Goal: Information Seeking & Learning: Learn about a topic

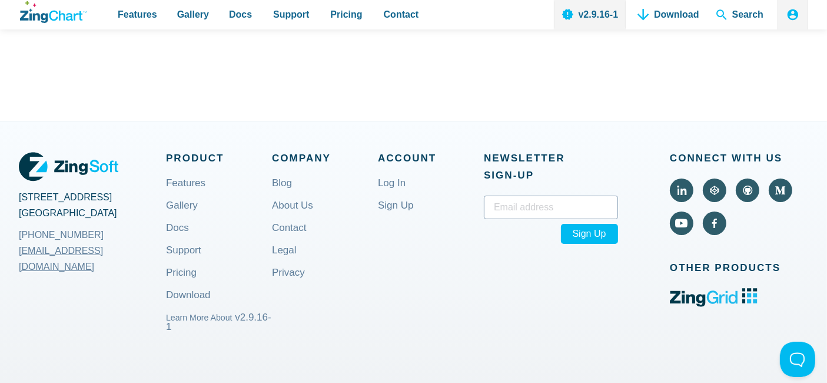
scroll to position [4238, 0]
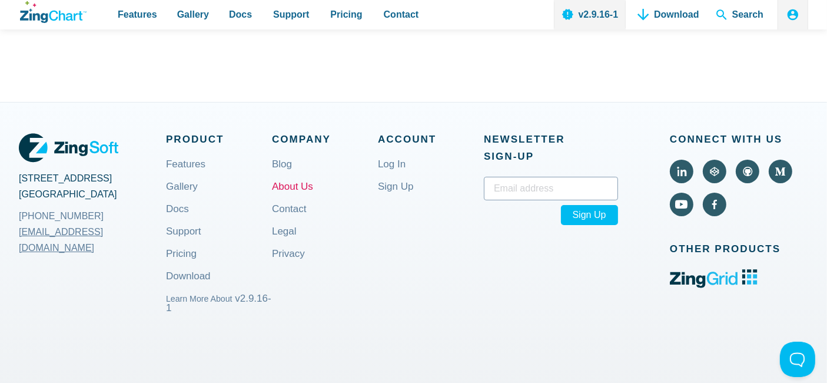
click at [292, 189] on link "About Us" at bounding box center [292, 196] width 41 height 28
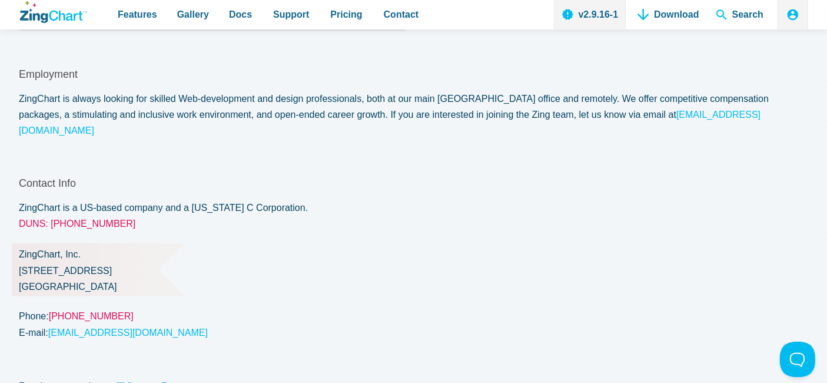
scroll to position [1046, 0]
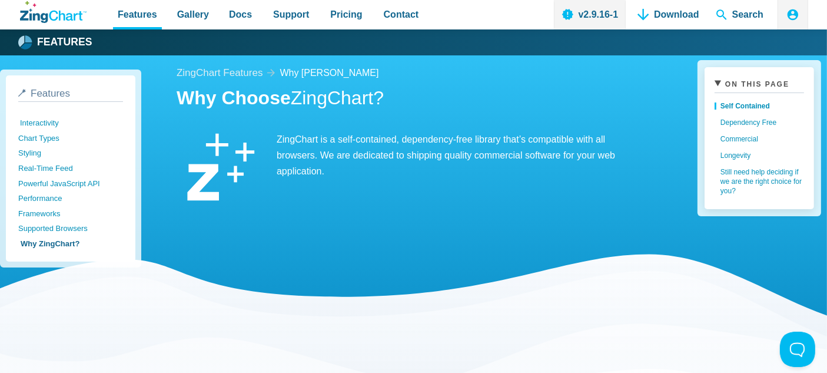
click at [45, 121] on link "Interactivity" at bounding box center [72, 122] width 105 height 15
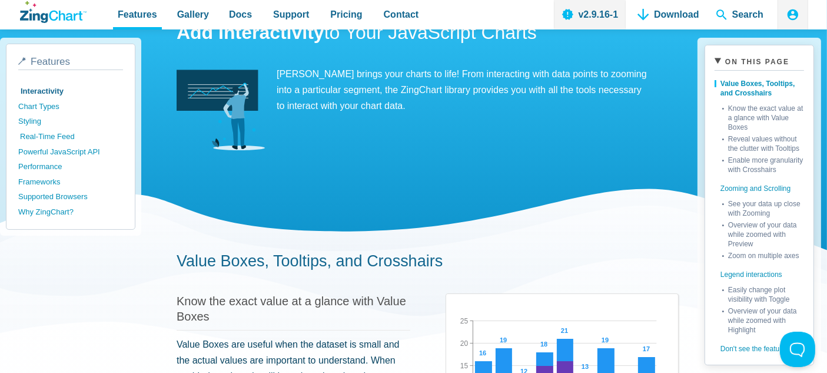
click at [53, 130] on link "Real-Time Feed" at bounding box center [72, 136] width 105 height 15
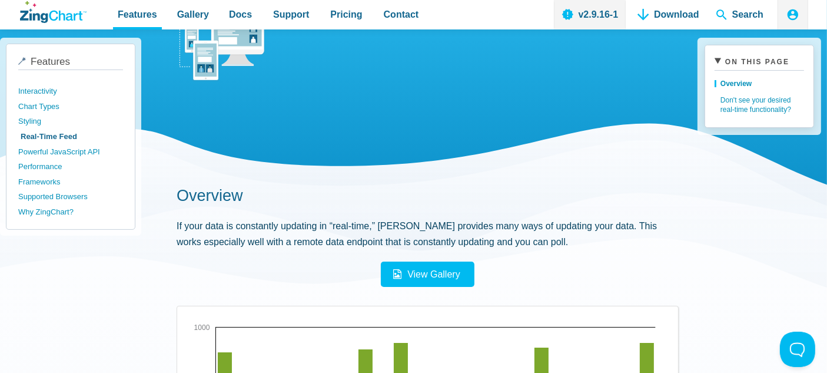
click at [42, 63] on span "Features" at bounding box center [50, 61] width 39 height 11
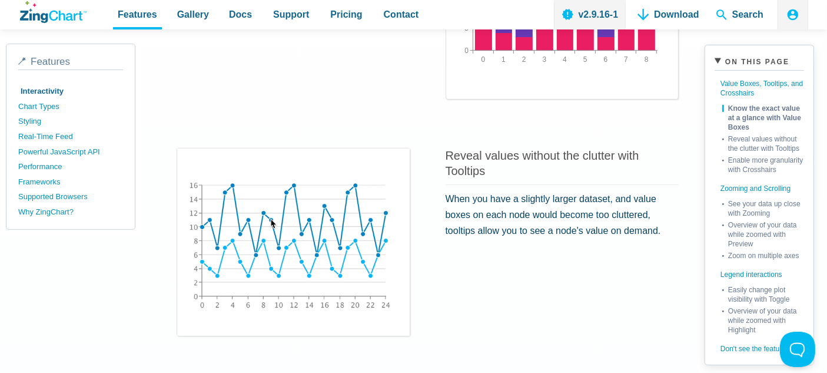
scroll to position [457, 0]
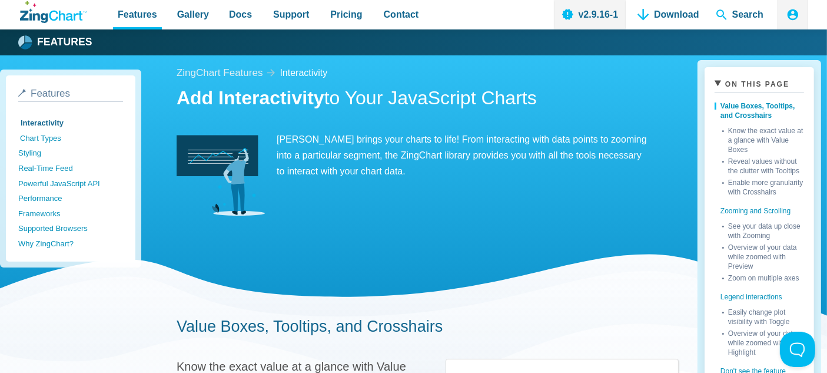
click at [37, 134] on link "Chart Types" at bounding box center [72, 138] width 105 height 15
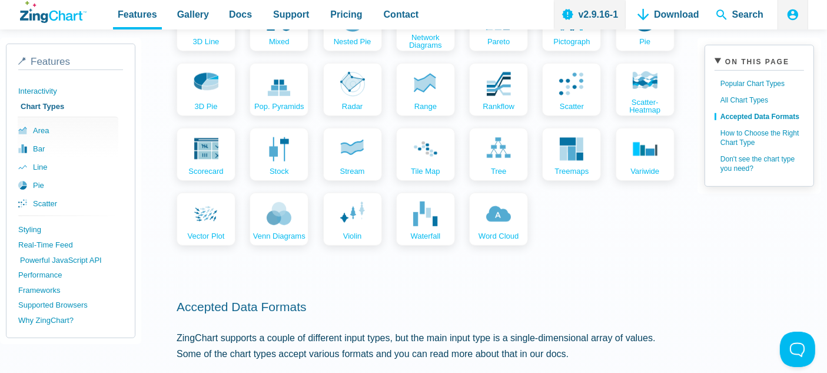
scroll to position [850, 0]
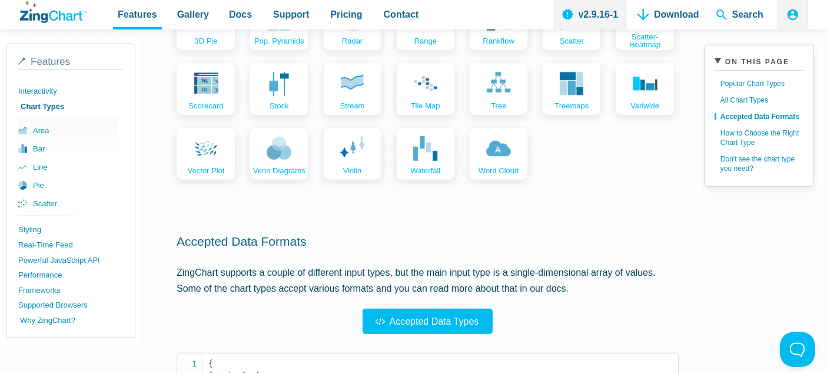
click at [69, 313] on link "Why ZingChart?" at bounding box center [72, 320] width 105 height 15
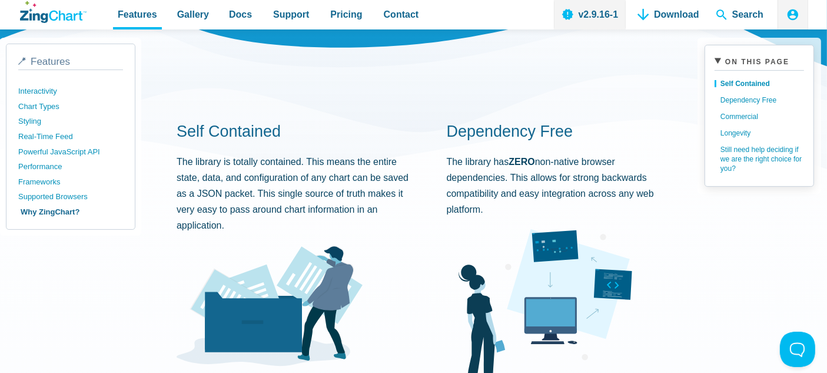
scroll to position [261, 0]
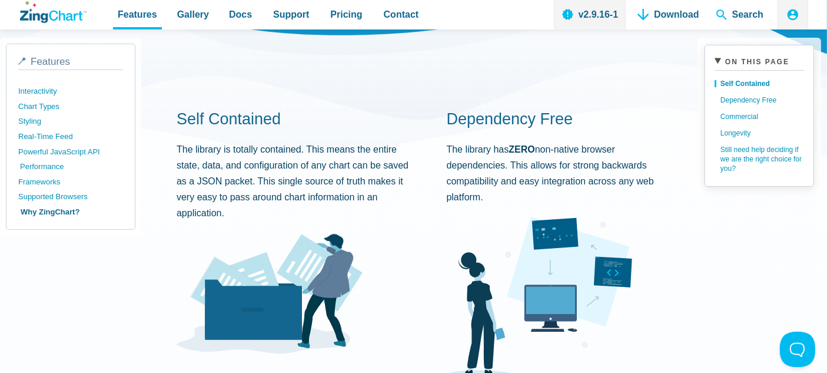
click at [48, 163] on link "Performance" at bounding box center [72, 166] width 105 height 15
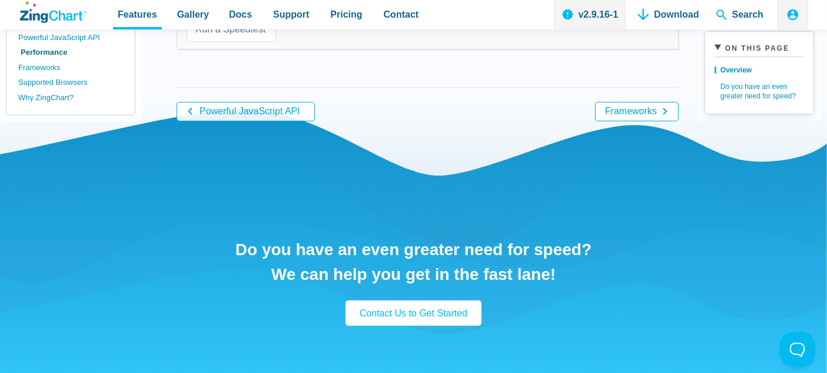
scroll to position [654, 0]
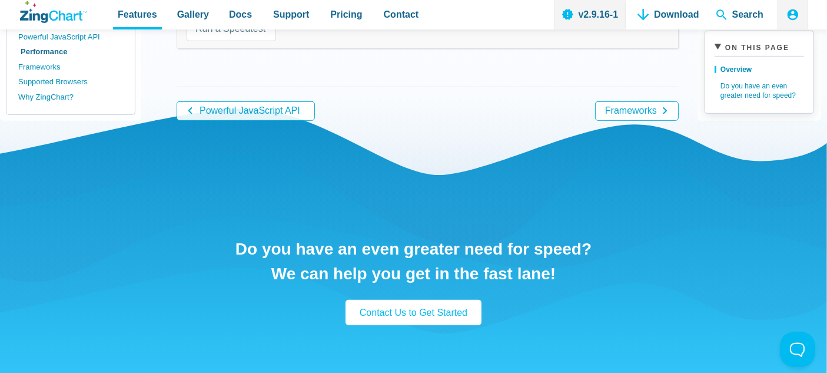
click at [652, 108] on div "Do you have an even greater need for speed? We can help you get in the fast lan…" at bounding box center [413, 282] width 789 height 370
